Goal: Transaction & Acquisition: Purchase product/service

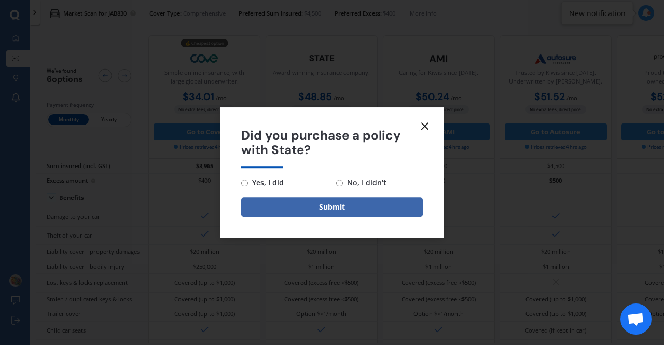
scroll to position [459, 49]
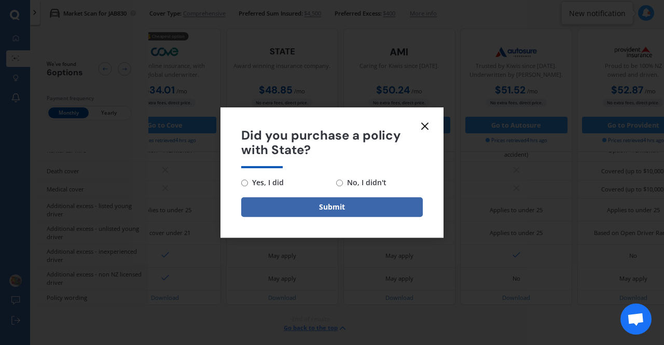
click at [425, 128] on icon at bounding box center [425, 126] width 12 height 12
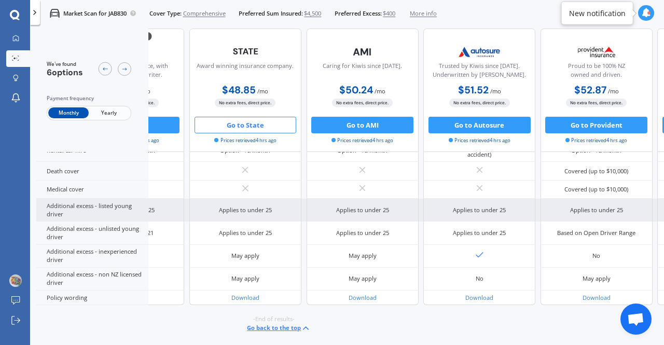
scroll to position [459, 102]
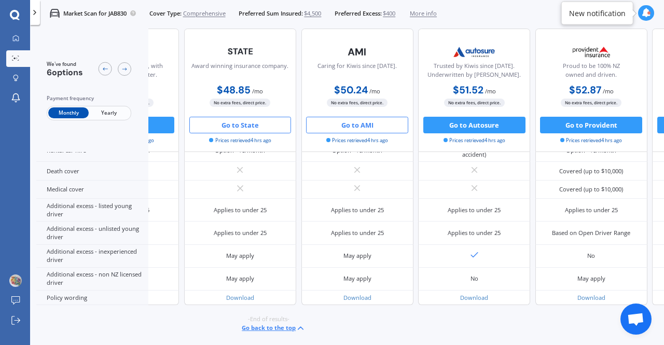
click at [356, 126] on button "Go to AMI" at bounding box center [357, 125] width 102 height 17
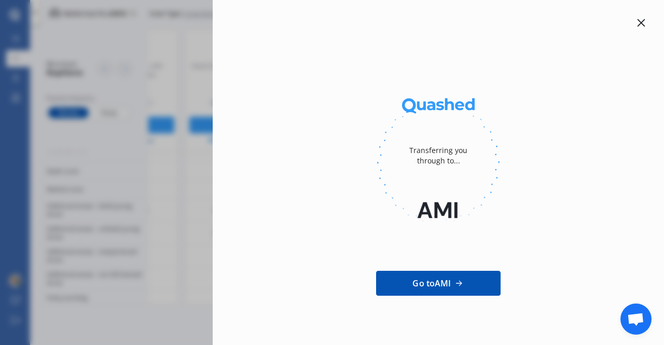
click at [638, 24] on icon at bounding box center [642, 23] width 8 height 8
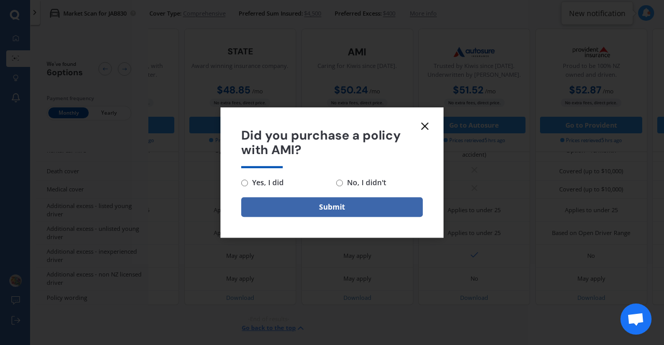
click at [424, 123] on icon at bounding box center [425, 126] width 12 height 12
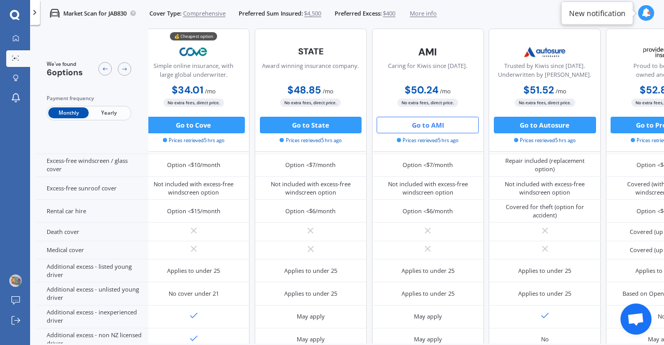
scroll to position [382, 6]
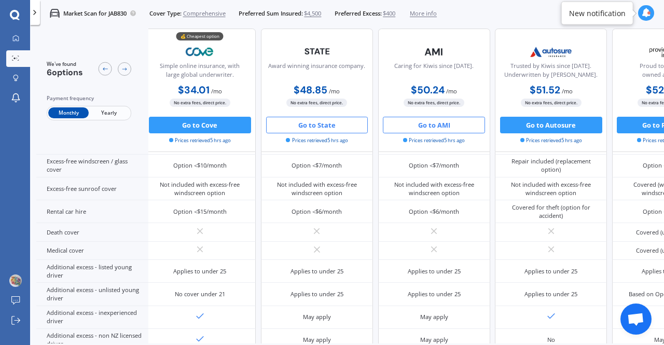
click at [297, 125] on button "Go to State" at bounding box center [317, 125] width 102 height 17
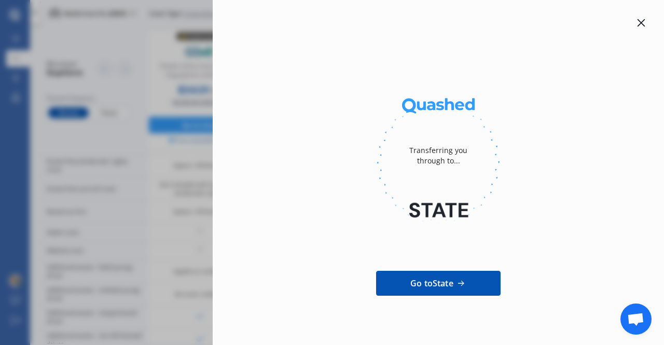
click at [637, 21] on icon at bounding box center [641, 23] width 8 height 8
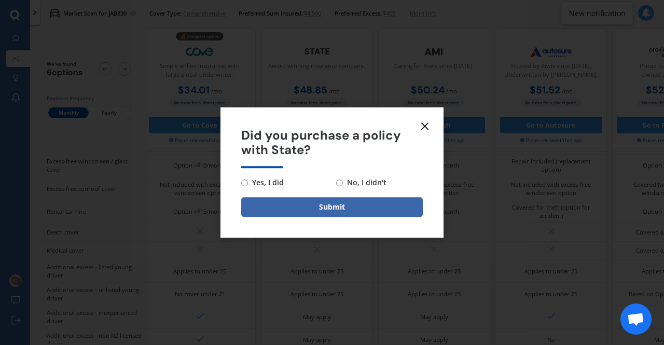
click at [423, 125] on line at bounding box center [425, 126] width 6 height 6
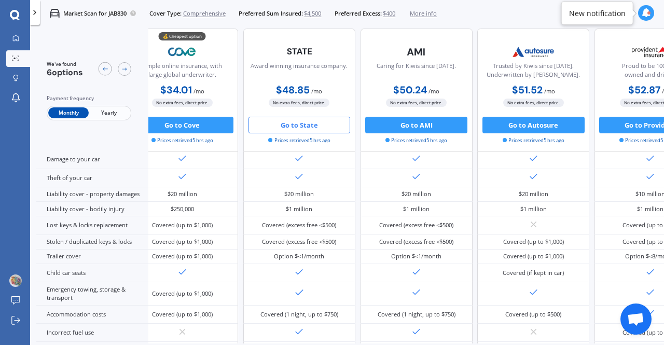
scroll to position [0, 28]
